Goal: Find contact information: Find contact information

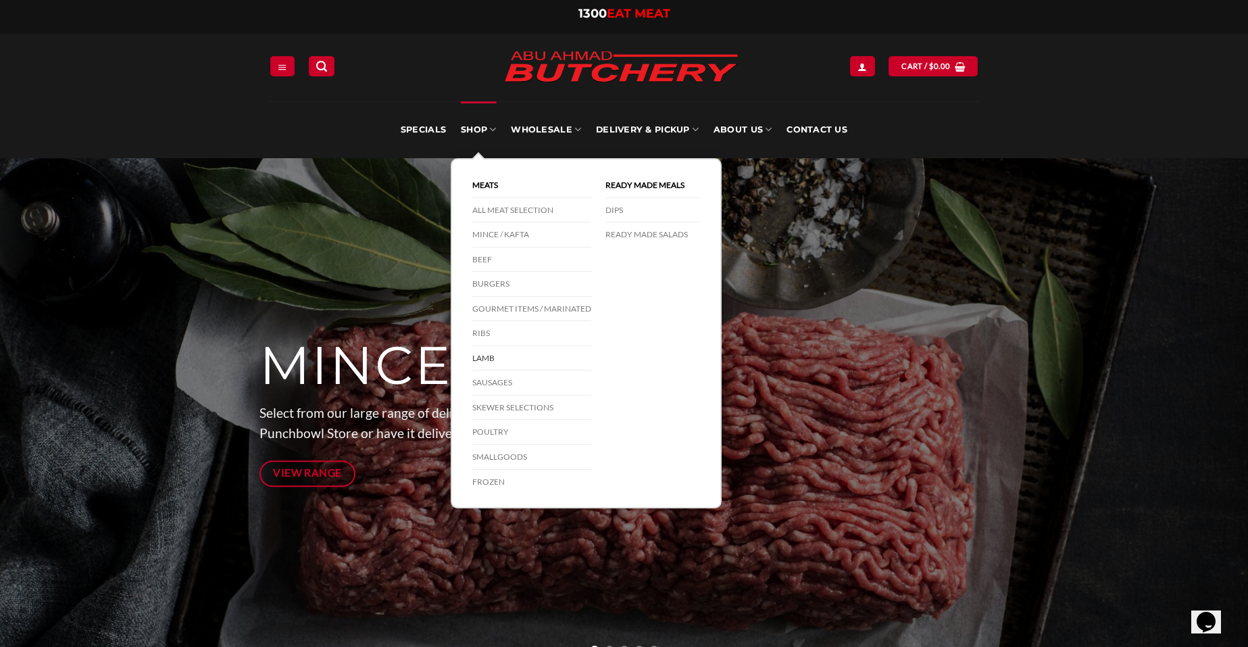
click at [496, 357] on link "Lamb" at bounding box center [531, 358] width 119 height 25
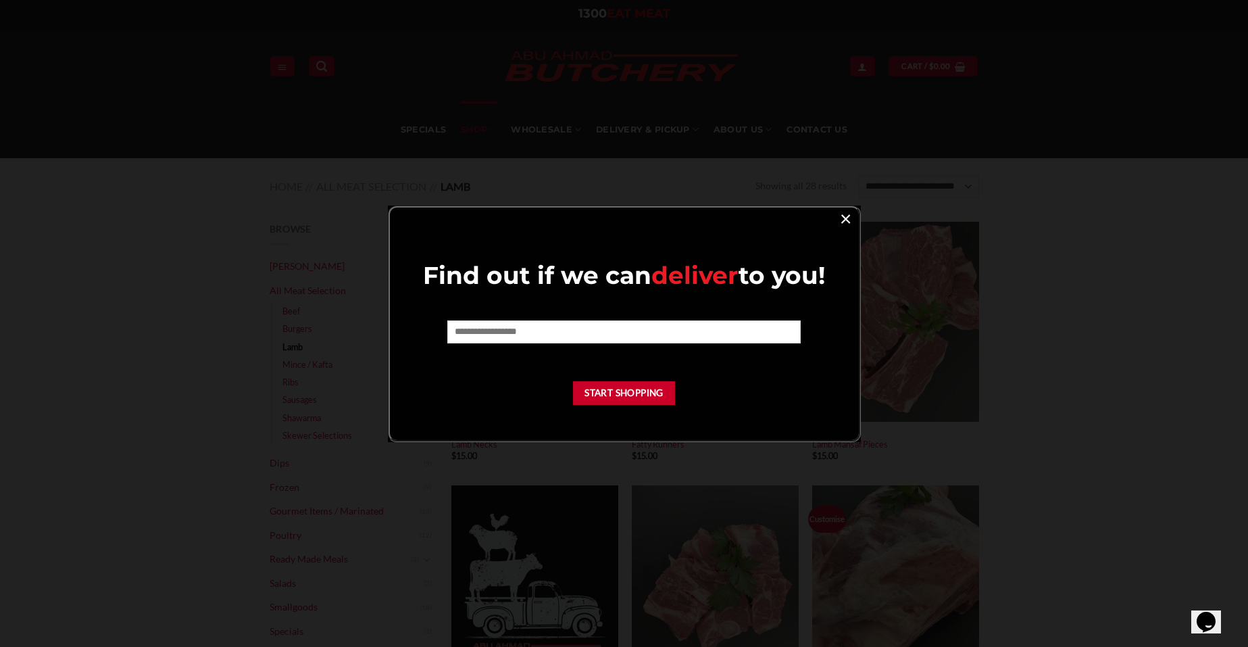
click at [842, 217] on link "×" at bounding box center [846, 218] width 20 height 18
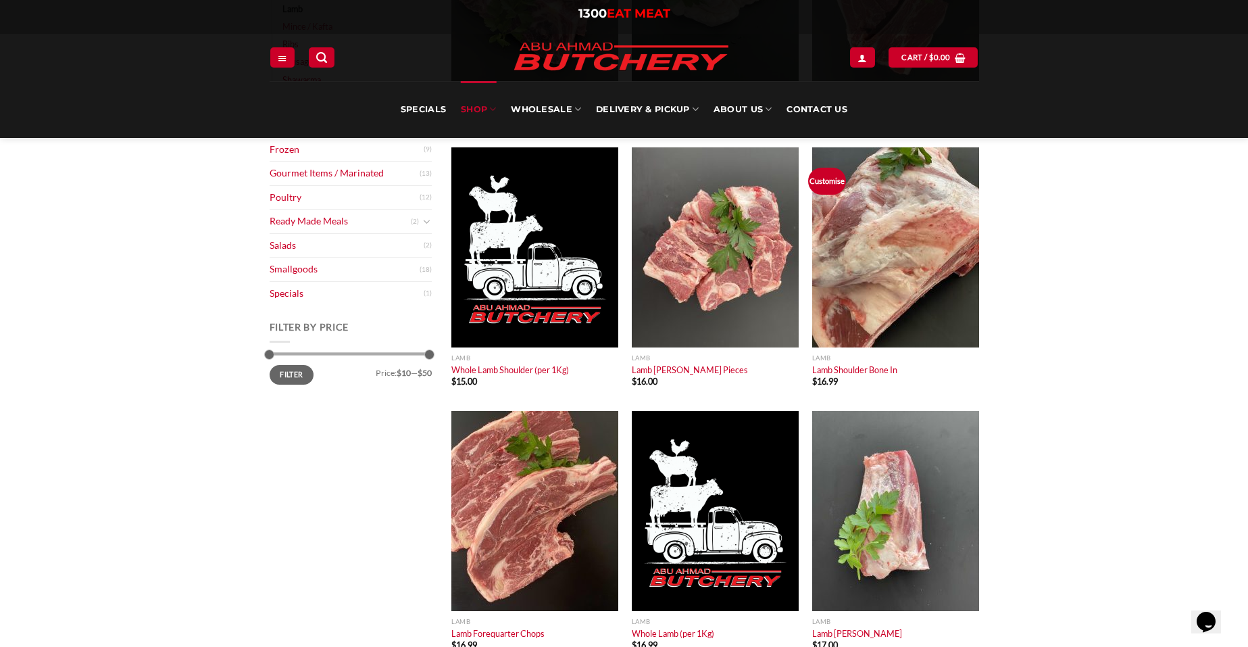
scroll to position [676, 0]
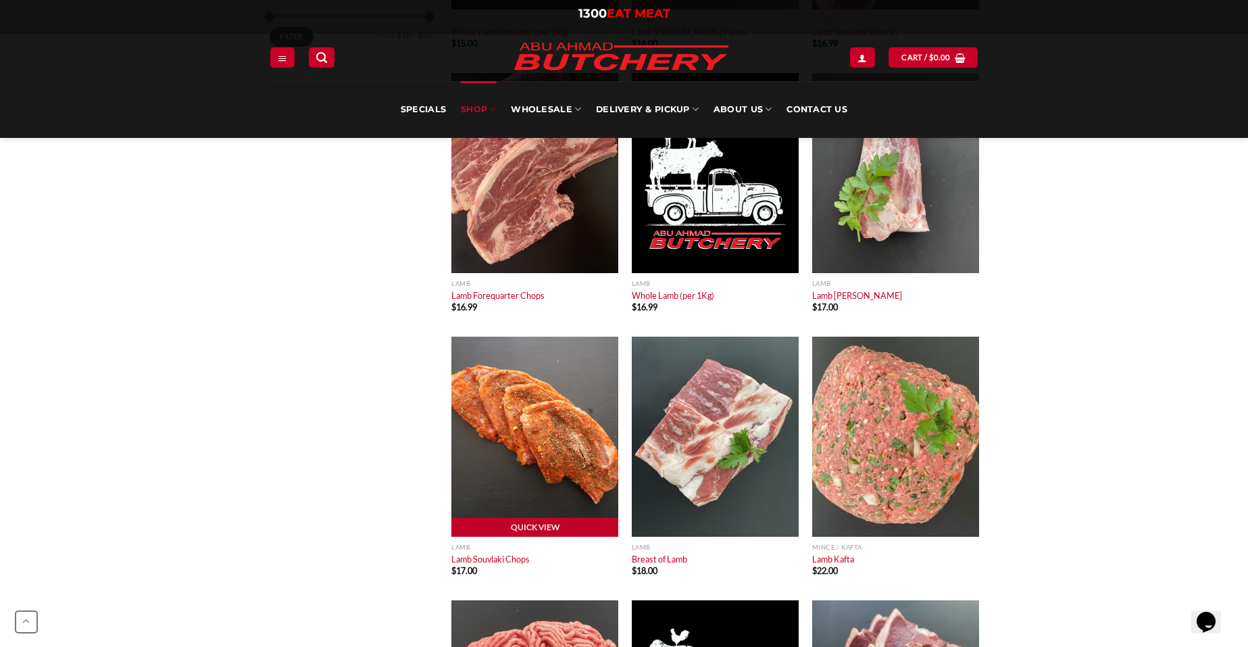
click at [481, 424] on img "Lamb Souvlaki Chops" at bounding box center [534, 437] width 167 height 200
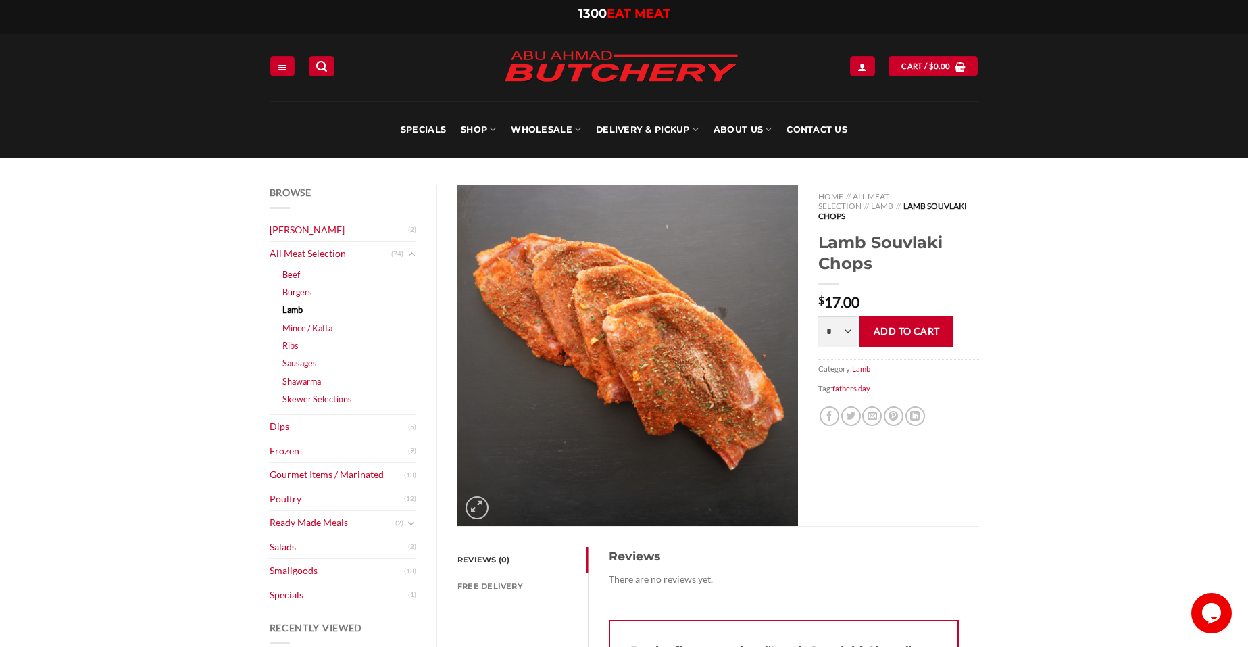
click at [629, 70] on img at bounding box center [621, 67] width 257 height 51
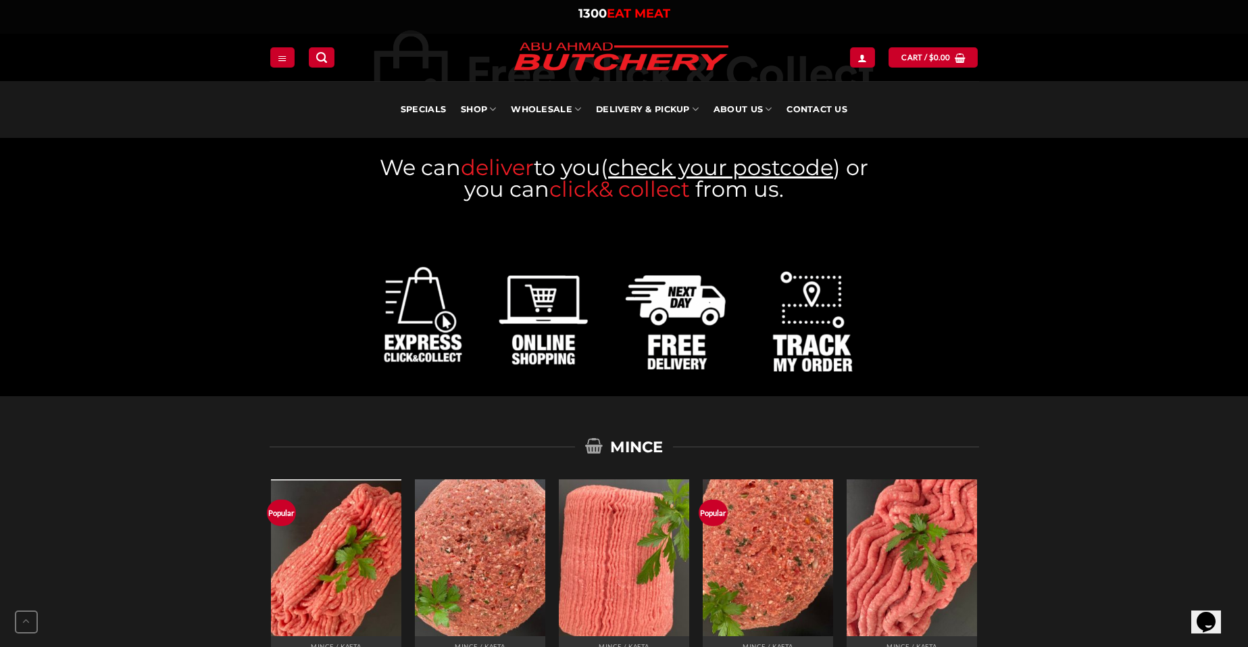
scroll to position [608, 0]
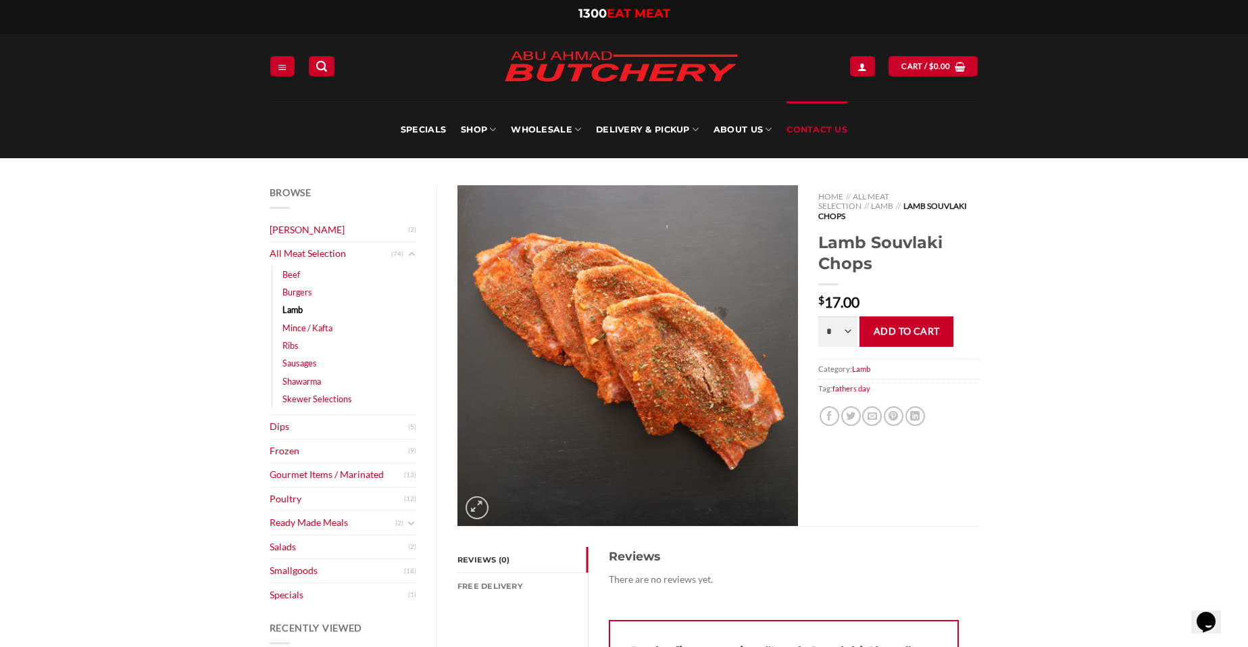
click at [808, 132] on link "Contact Us" at bounding box center [817, 129] width 61 height 57
